Goal: Information Seeking & Learning: Find specific fact

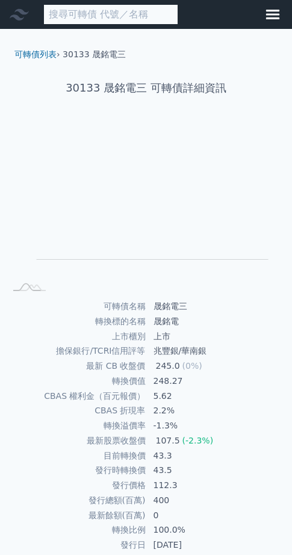
click at [133, 17] on input at bounding box center [110, 14] width 135 height 21
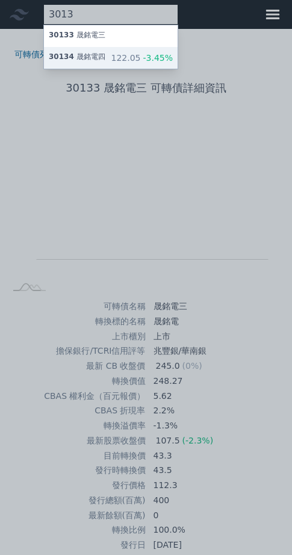
type input "3013"
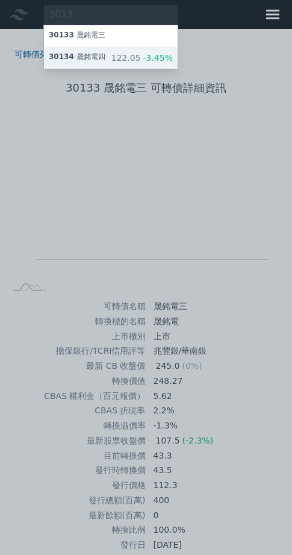
click at [133, 62] on div "30134 晟銘電四 122.05 -3.45%" at bounding box center [111, 58] width 134 height 22
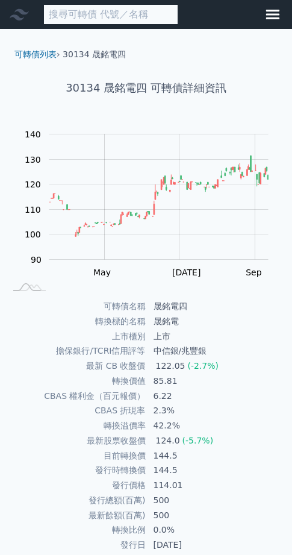
click at [158, 19] on input at bounding box center [110, 14] width 135 height 21
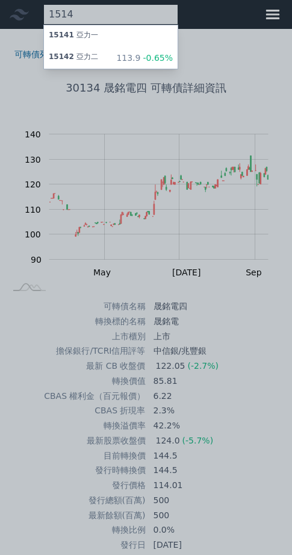
type input "1514"
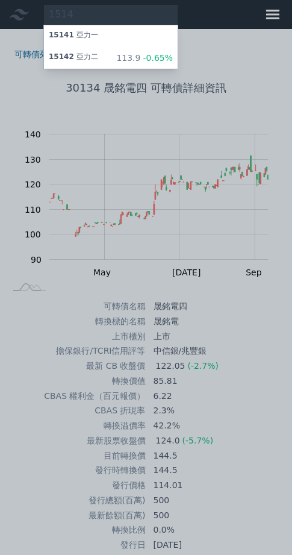
drag, startPoint x: 112, startPoint y: 139, endPoint x: 127, endPoint y: 65, distance: 75.7
click at [112, 139] on div at bounding box center [146, 277] width 292 height 555
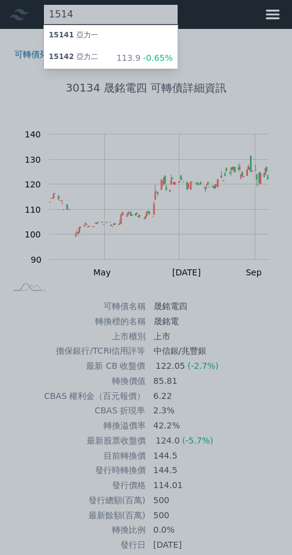
click at [125, 14] on div "1514 15141 亞力一 15142 亞力二 113.9 -0.65%" at bounding box center [110, 14] width 135 height 21
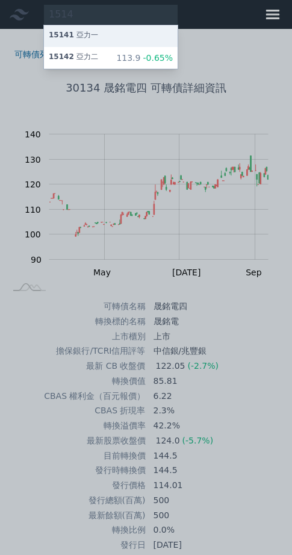
click at [98, 40] on div "15141 亞力一" at bounding box center [73, 36] width 49 height 12
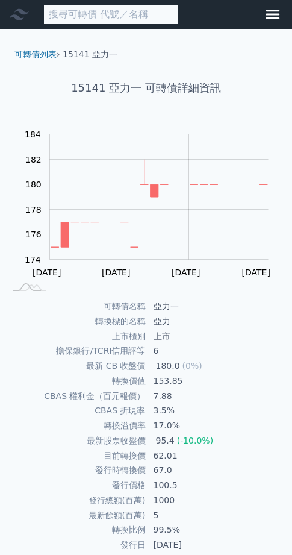
click at [154, 25] on input at bounding box center [110, 14] width 135 height 21
click at [163, 19] on input at bounding box center [110, 14] width 135 height 21
click at [145, 15] on input at bounding box center [110, 14] width 135 height 21
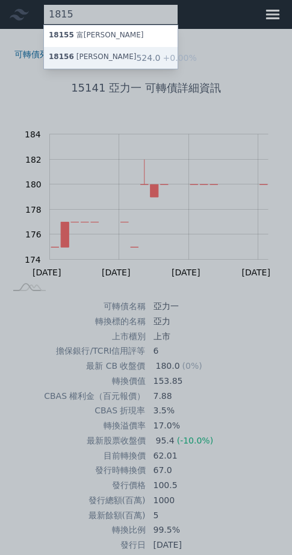
type input "1815"
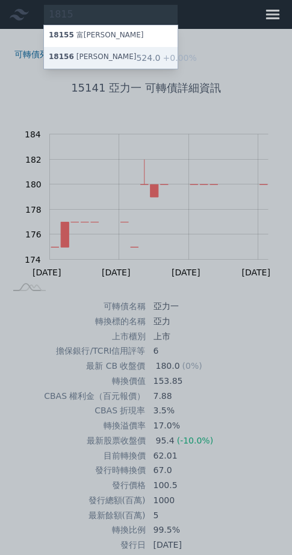
click at [136, 69] on div "18156 富喬六 524.0 +0.00%" at bounding box center [111, 58] width 134 height 22
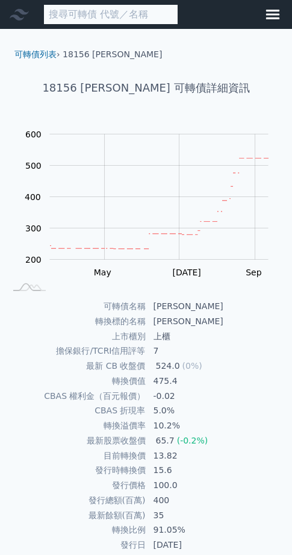
click at [168, 20] on input at bounding box center [110, 14] width 135 height 21
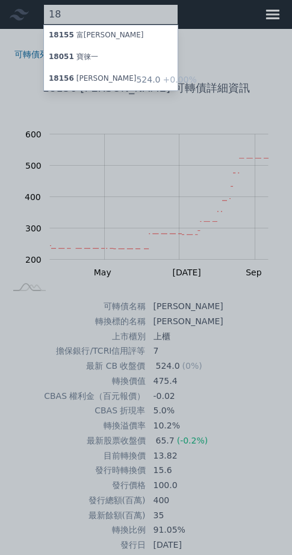
type input "1"
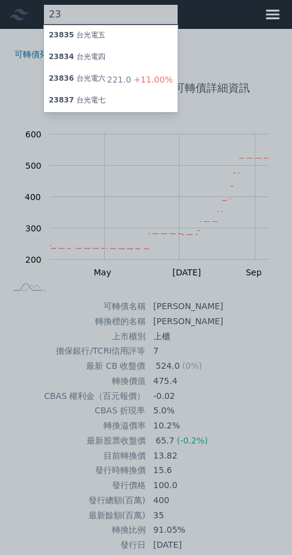
type input "2"
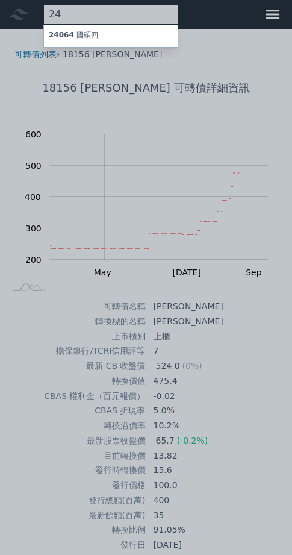
type input "2"
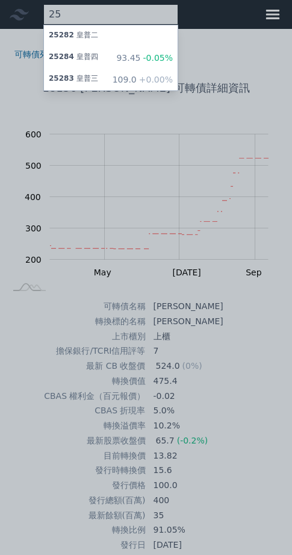
type input "2"
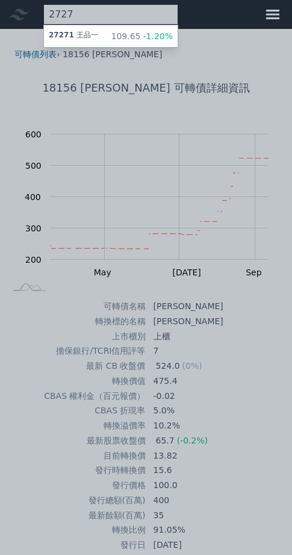
type input "2727"
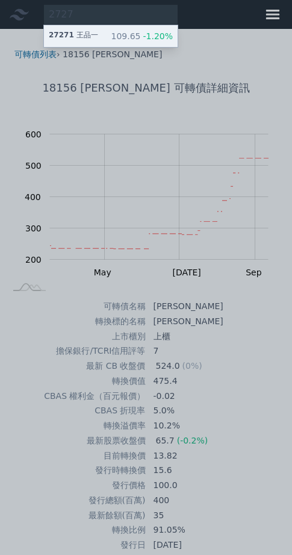
click at [96, 47] on div "27271 [PERSON_NAME] 109.65 -1.20%" at bounding box center [111, 36] width 134 height 22
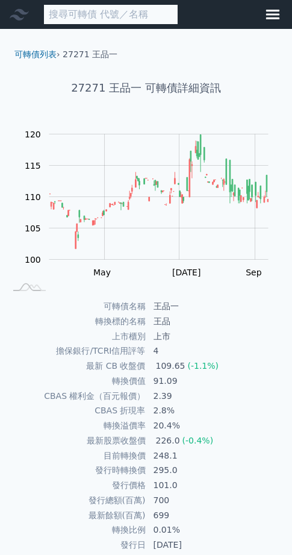
click at [142, 17] on input at bounding box center [110, 14] width 135 height 21
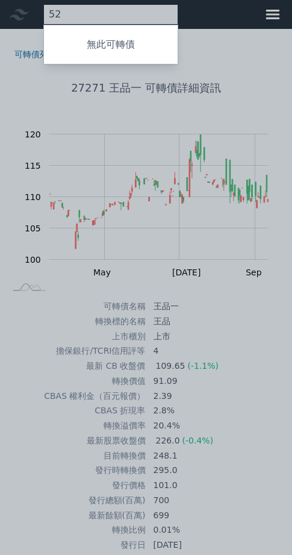
type input "5"
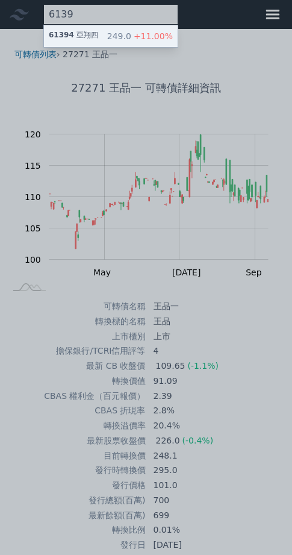
type input "6139"
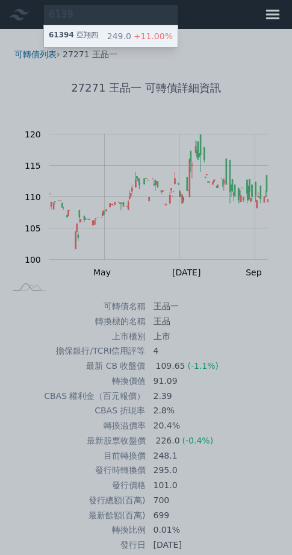
click at [142, 47] on div "61394 亞翔四 249.0 +11.00%" at bounding box center [111, 36] width 134 height 22
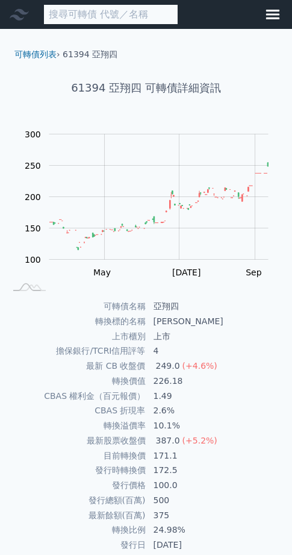
click at [137, 18] on input at bounding box center [110, 14] width 135 height 21
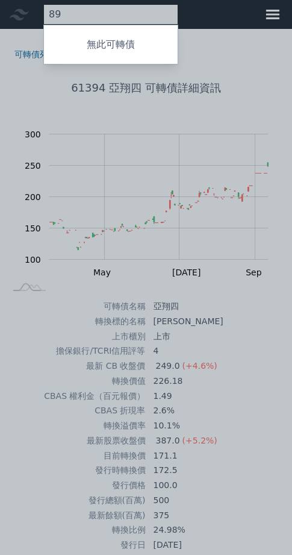
type input "8"
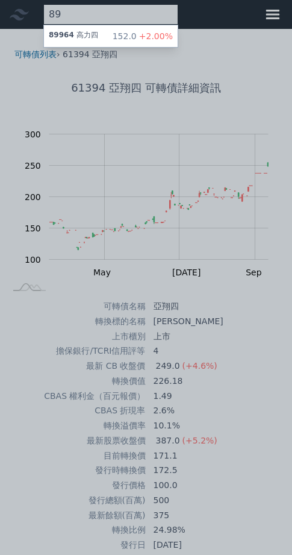
type input "8"
type input "2"
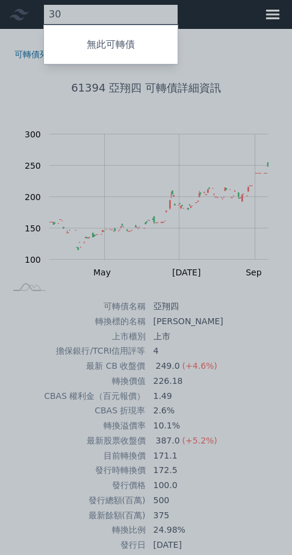
type input "3"
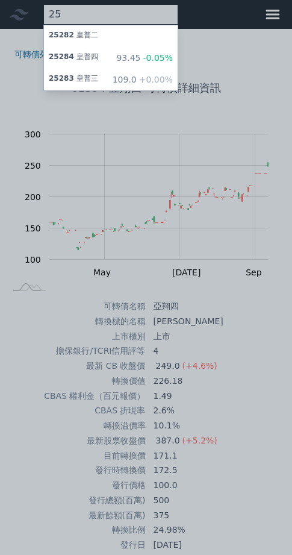
type input "2"
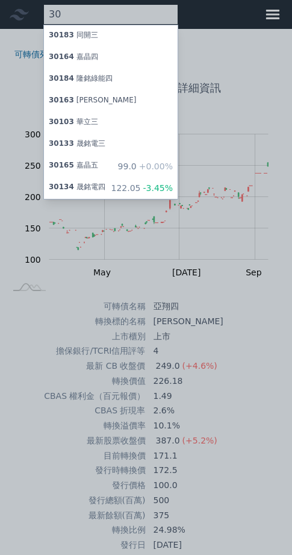
type input "3"
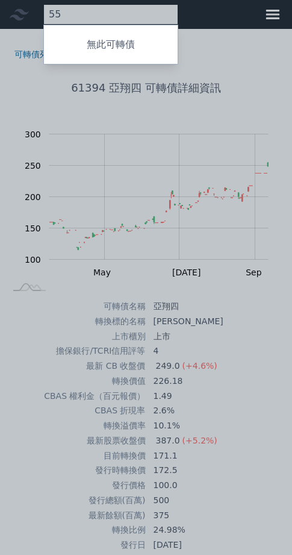
type input "5"
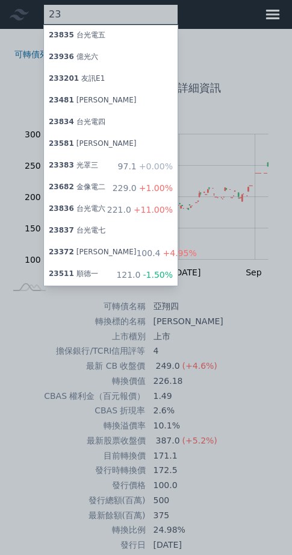
type input "2"
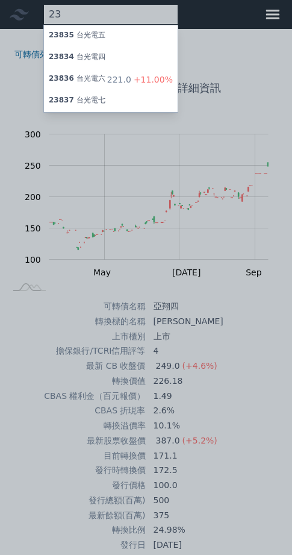
type input "2"
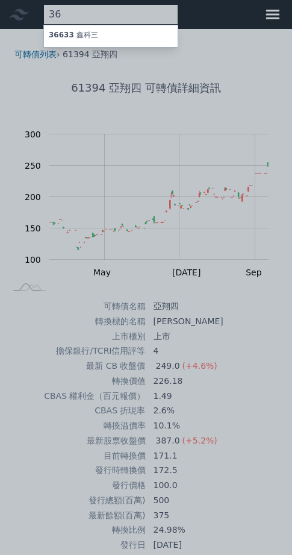
type input "3"
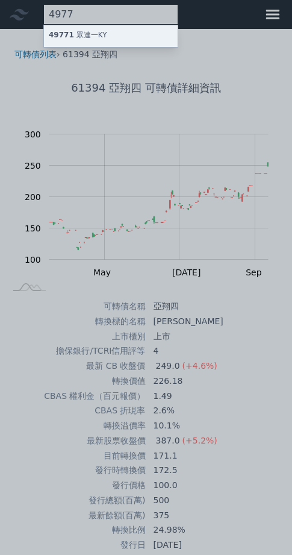
type input "4977"
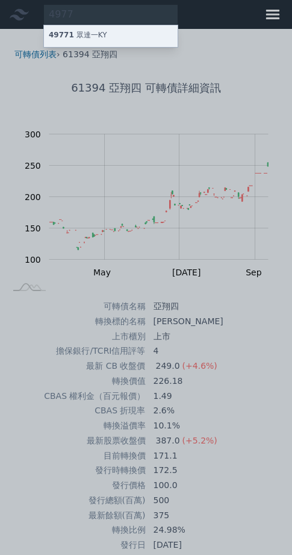
click at [107, 42] on div "49771 眾達一KY" at bounding box center [78, 36] width 58 height 12
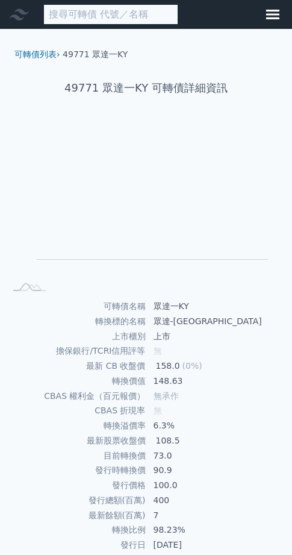
click at [136, 17] on input at bounding box center [110, 14] width 135 height 21
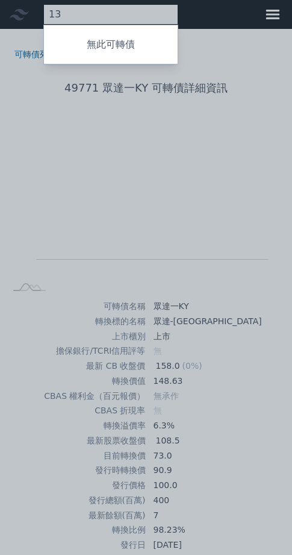
type input "1"
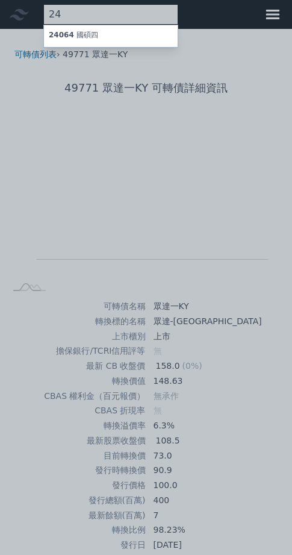
type input "2"
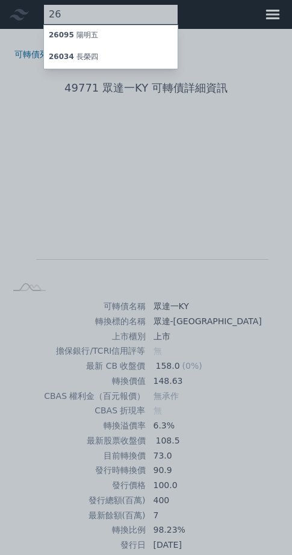
type input "2"
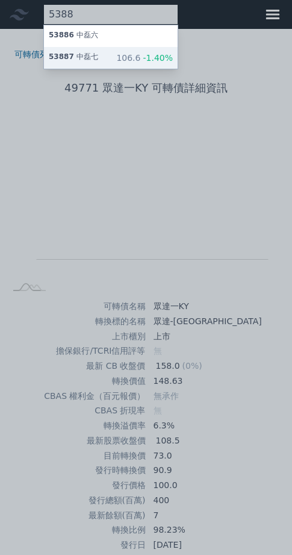
type input "5388"
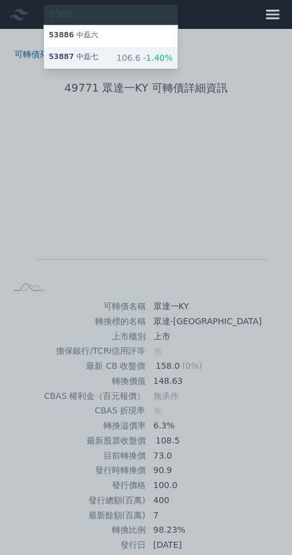
click at [122, 61] on div "53887 中磊七 106.6 -1.40%" at bounding box center [111, 58] width 134 height 22
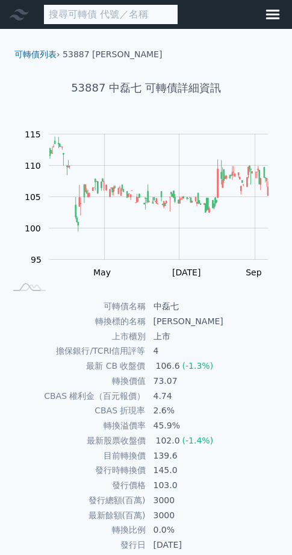
click at [128, 25] on input at bounding box center [110, 14] width 135 height 21
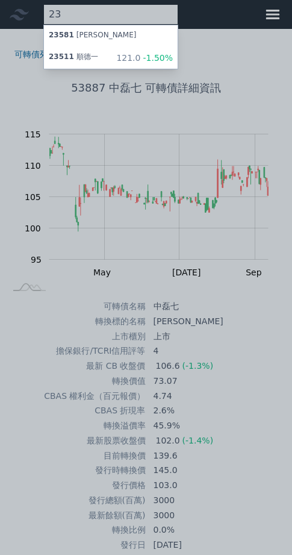
type input "2"
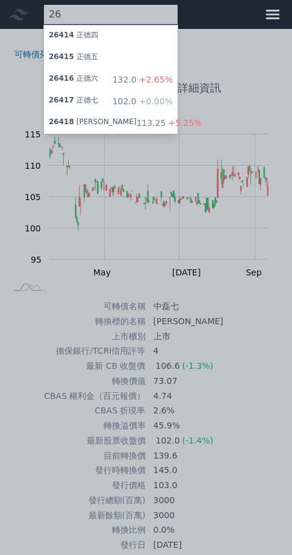
type input "2"
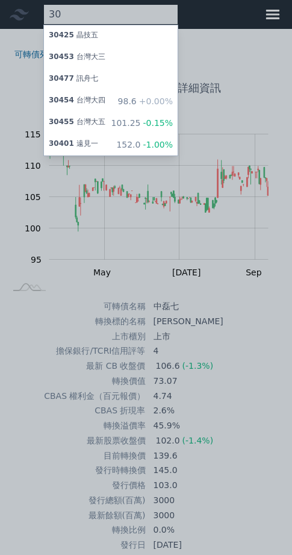
type input "3"
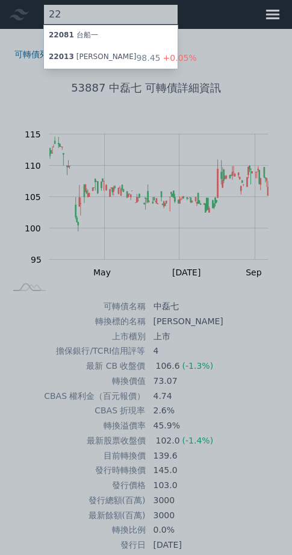
type input "2"
type input "3"
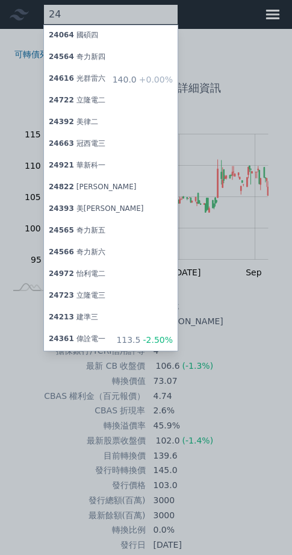
type input "2"
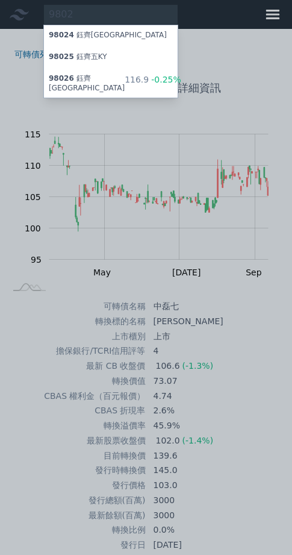
drag, startPoint x: 137, startPoint y: 11, endPoint x: 121, endPoint y: 16, distance: 16.8
click at [137, 11] on div at bounding box center [146, 277] width 292 height 555
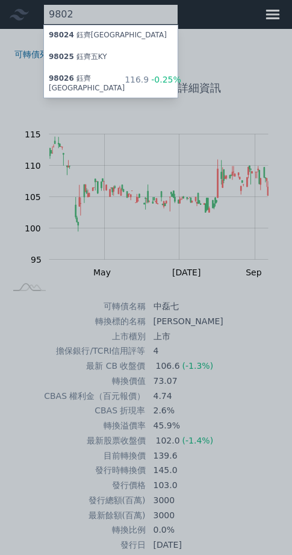
click at [106, 17] on div "9802 98024 鈺齊[GEOGRAPHIC_DATA] 98025 鈺齊五KY 98026 鈺齊六KY 116.9 -0.25%" at bounding box center [110, 14] width 135 height 21
type input "9"
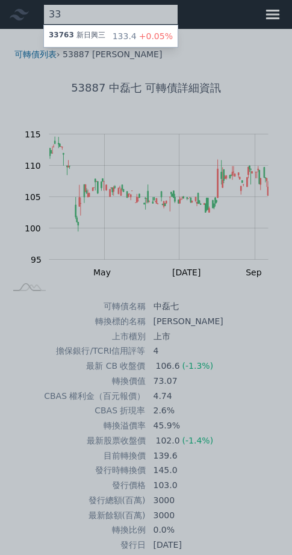
type input "3"
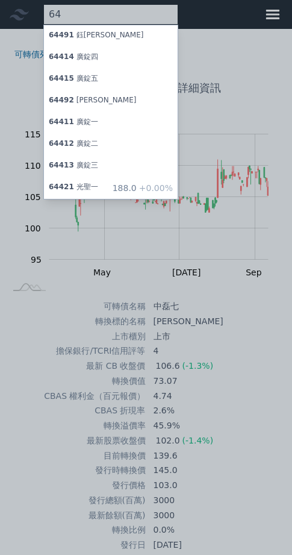
type input "6"
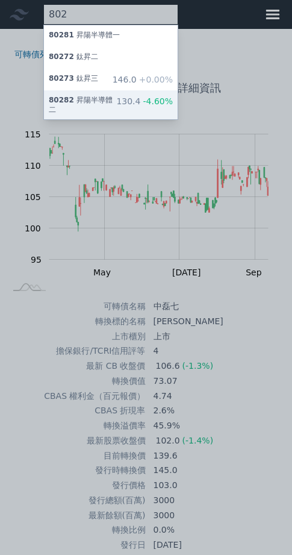
type input "802"
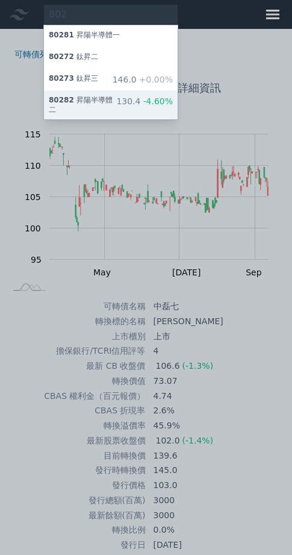
click at [129, 117] on div "80282 昇陽半導體二 130.4 -4.60%" at bounding box center [111, 104] width 134 height 29
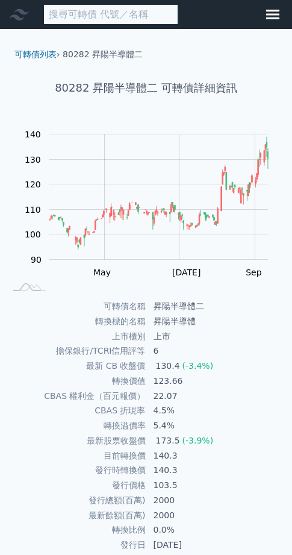
click at [113, 8] on input at bounding box center [110, 14] width 135 height 21
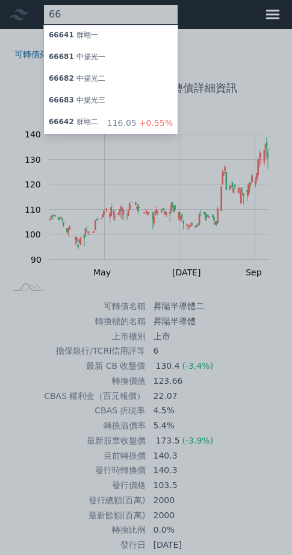
type input "6"
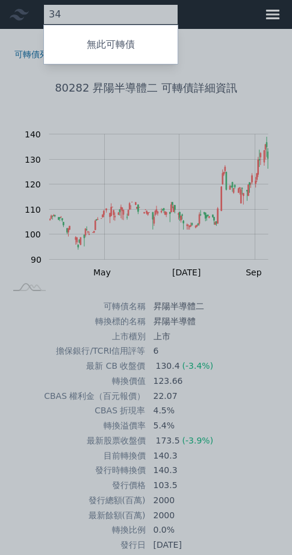
type input "3"
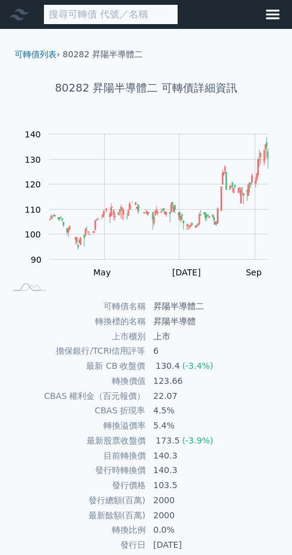
click at [140, 16] on input at bounding box center [110, 14] width 135 height 21
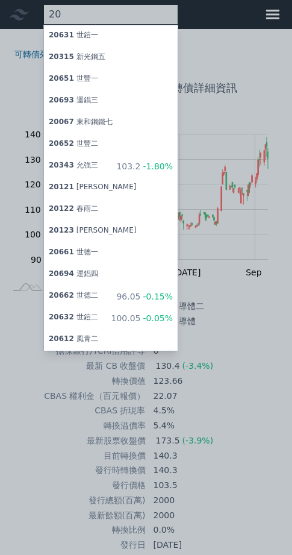
type input "2"
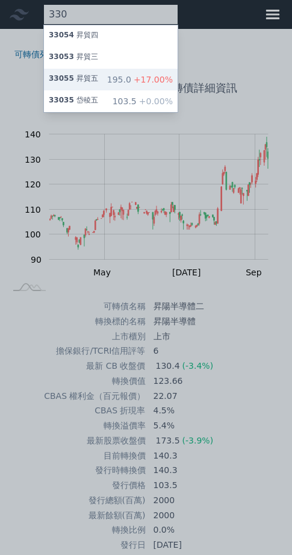
type input "330"
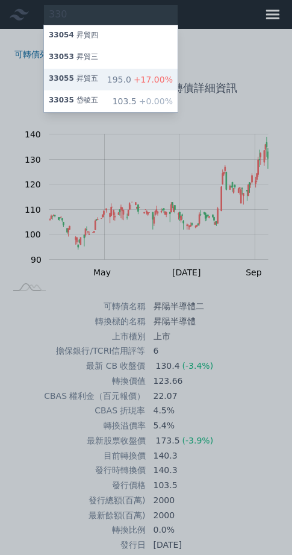
click at [147, 86] on div "195.0 +17.00%" at bounding box center [140, 80] width 66 height 12
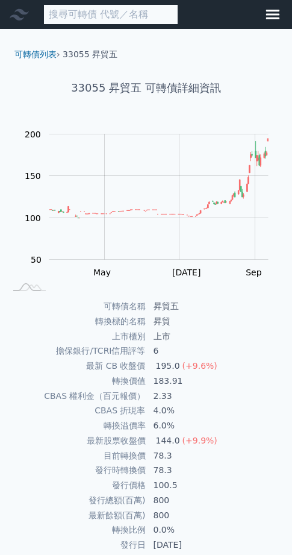
drag, startPoint x: 154, startPoint y: 18, endPoint x: 265, endPoint y: 60, distance: 117.9
click at [155, 18] on input at bounding box center [110, 14] width 135 height 21
click at [116, 24] on input at bounding box center [110, 14] width 135 height 21
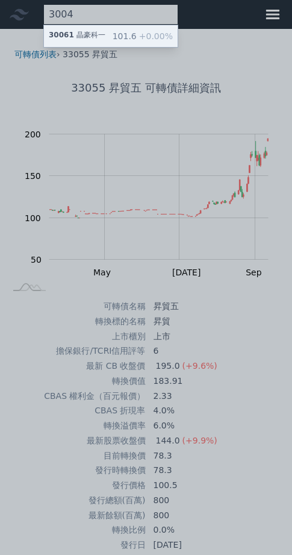
type input "3004"
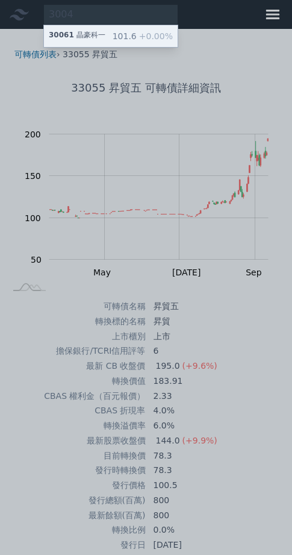
click at [118, 36] on div "30061 晶豪科一 101.6 +0.00%" at bounding box center [111, 36] width 134 height 22
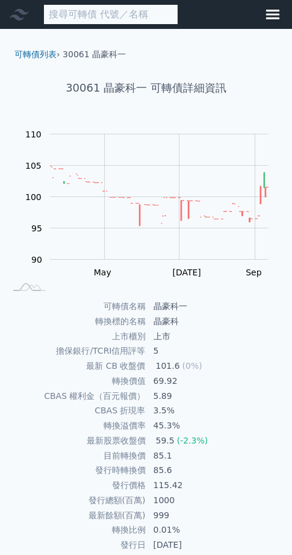
click at [147, 9] on input at bounding box center [110, 14] width 135 height 21
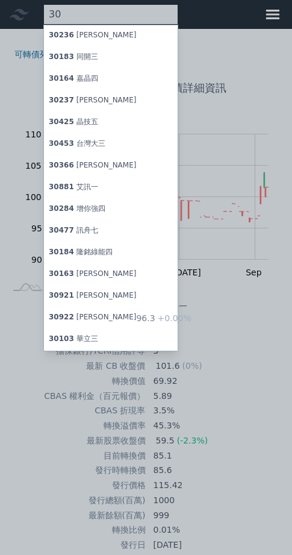
type input "3"
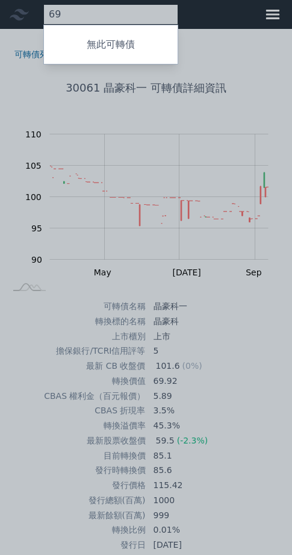
type input "6"
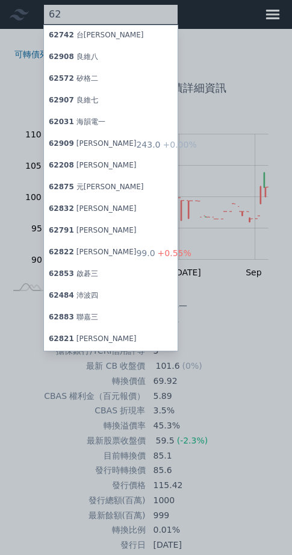
type input "6"
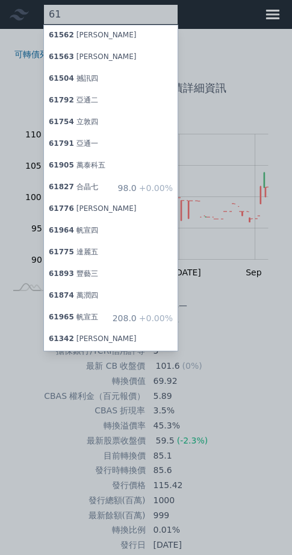
type input "6"
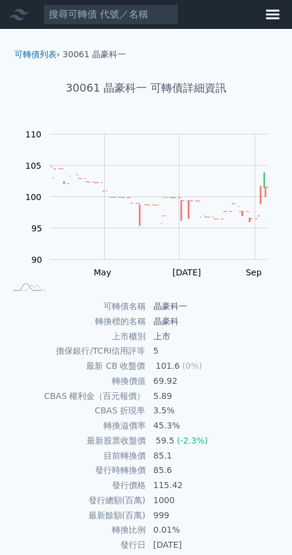
click at [245, 344] on td "上市" at bounding box center [218, 336] width 142 height 15
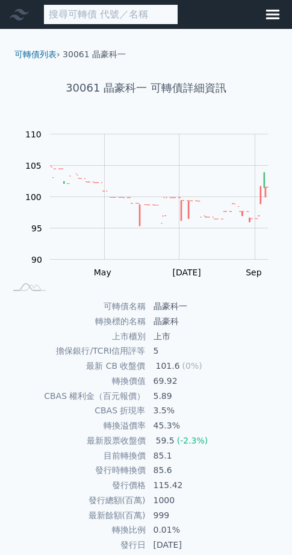
click at [109, 17] on input at bounding box center [110, 14] width 135 height 21
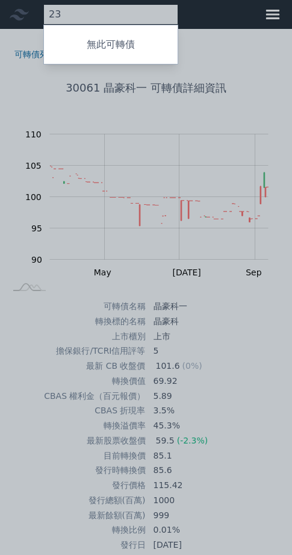
type input "2"
type input "5222"
